Goal: Task Accomplishment & Management: Manage account settings

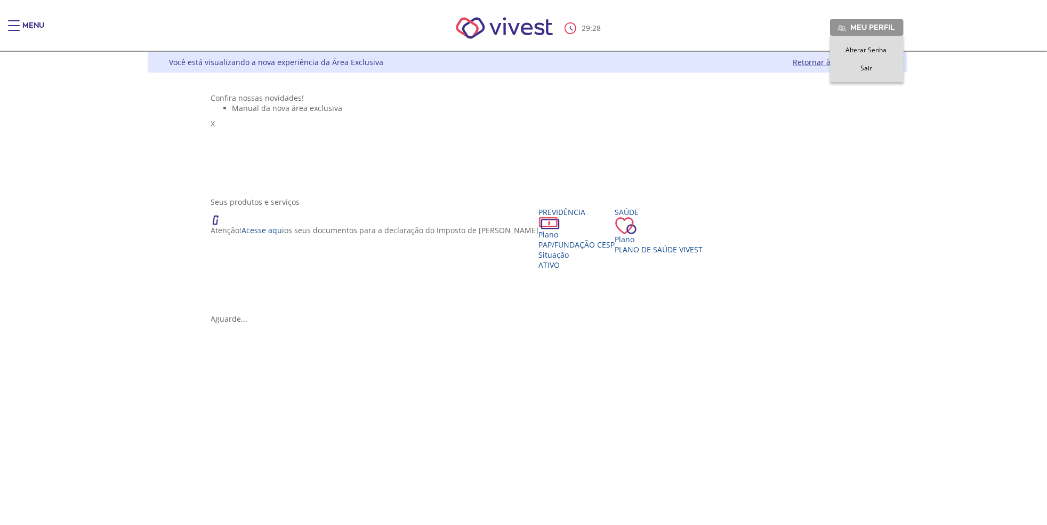
click at [903, 48] on link "Alterar Senha" at bounding box center [867, 49] width 73 height 9
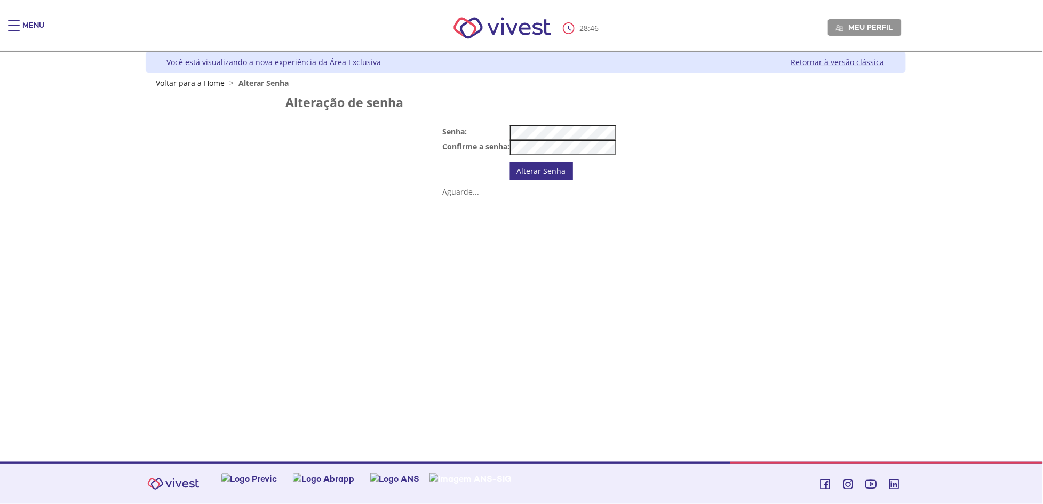
click at [548, 180] on link "Alterar Senha" at bounding box center [541, 171] width 63 height 18
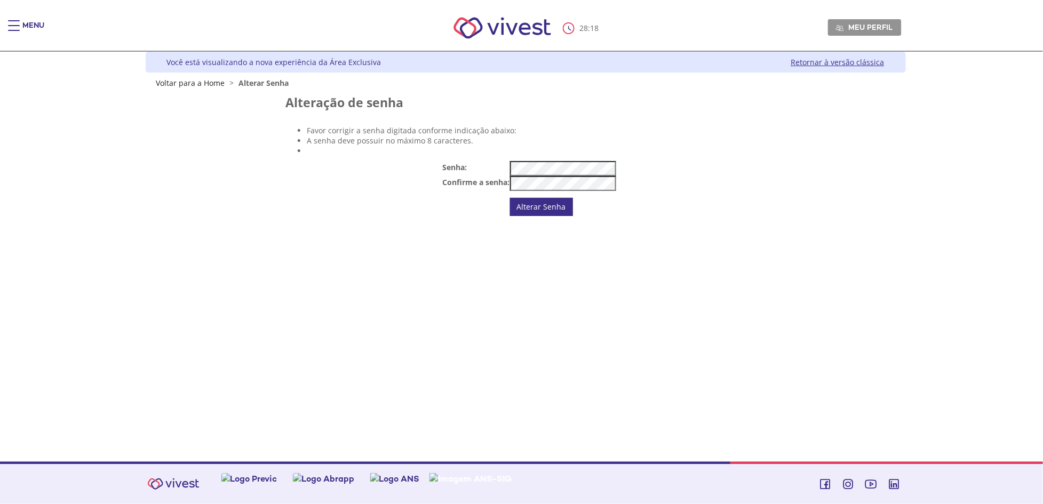
click at [465, 176] on tr "Senha:" at bounding box center [529, 168] width 173 height 15
click at [470, 191] on tr "Confirme a senha:" at bounding box center [529, 183] width 173 height 15
click at [545, 216] on link "Alterar Senha" at bounding box center [541, 207] width 63 height 18
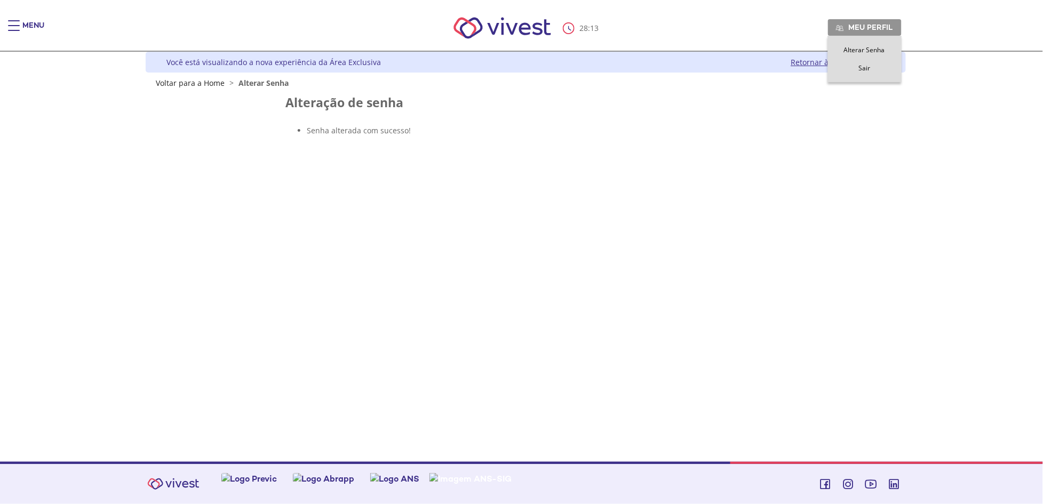
click at [887, 23] on span "Meu perfil" at bounding box center [871, 27] width 44 height 10
click at [868, 66] on span "Sair" at bounding box center [865, 67] width 12 height 9
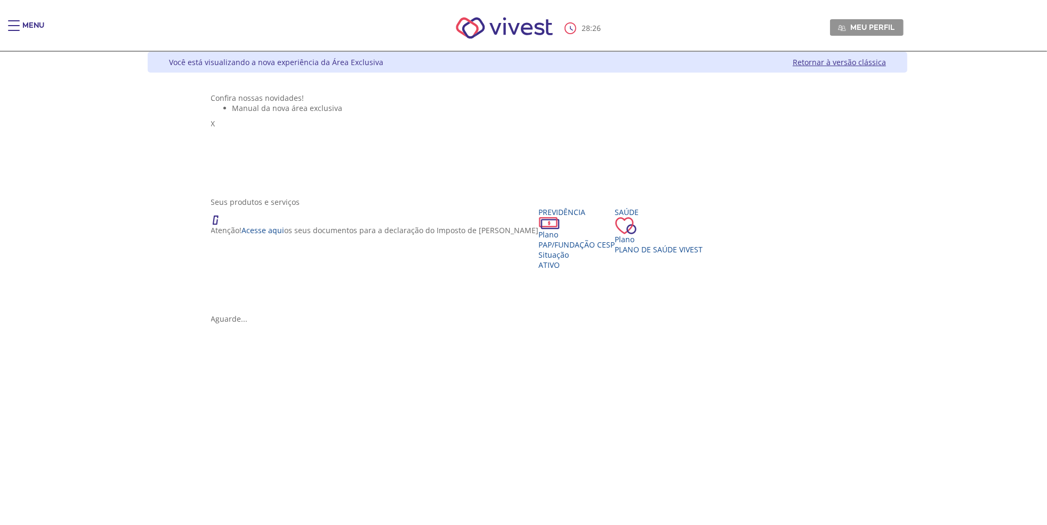
click at [886, 64] on link "Retornar à versão clássica" at bounding box center [839, 62] width 93 height 10
